Goal: Check status

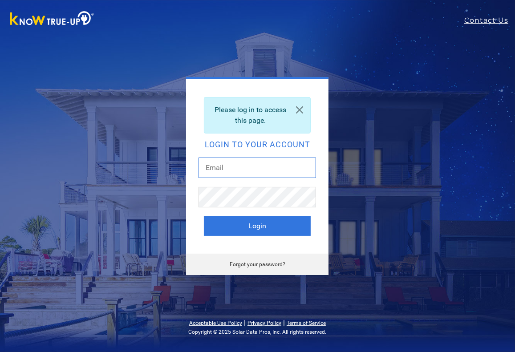
click at [281, 168] on input "text" at bounding box center [258, 168] width 118 height 20
type input "ej3085gm@gmail.com"
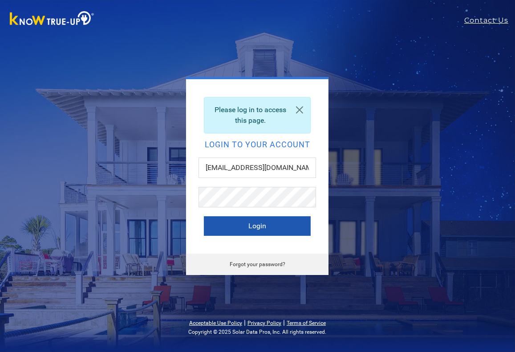
click at [268, 229] on button "Login" at bounding box center [257, 226] width 107 height 20
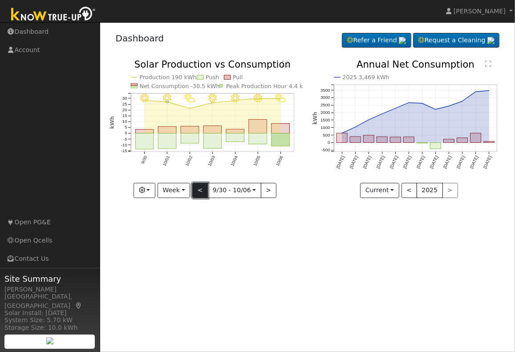
click at [199, 189] on button "<" at bounding box center [200, 190] width 16 height 15
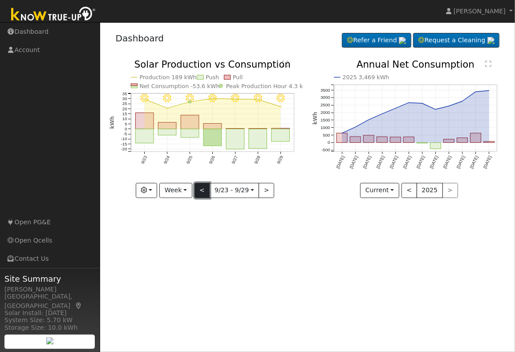
click at [202, 192] on button "<" at bounding box center [203, 190] width 16 height 15
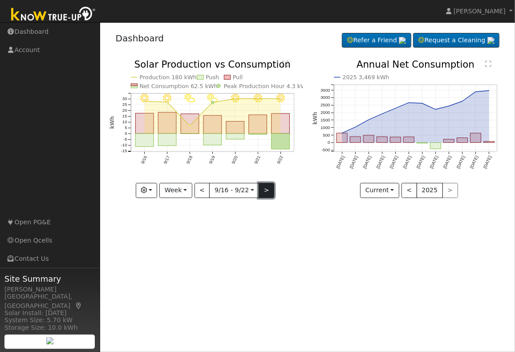
click at [266, 194] on button ">" at bounding box center [267, 190] width 16 height 15
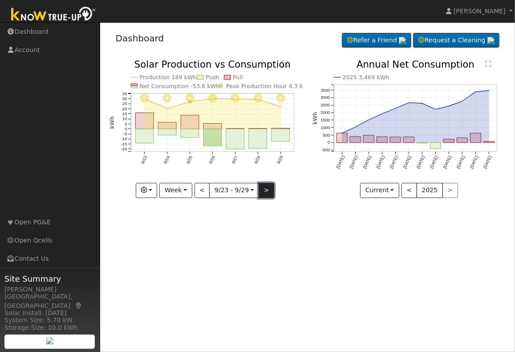
click at [266, 194] on button ">" at bounding box center [267, 190] width 16 height 15
type input "[DATE]"
